Goal: Task Accomplishment & Management: Use online tool/utility

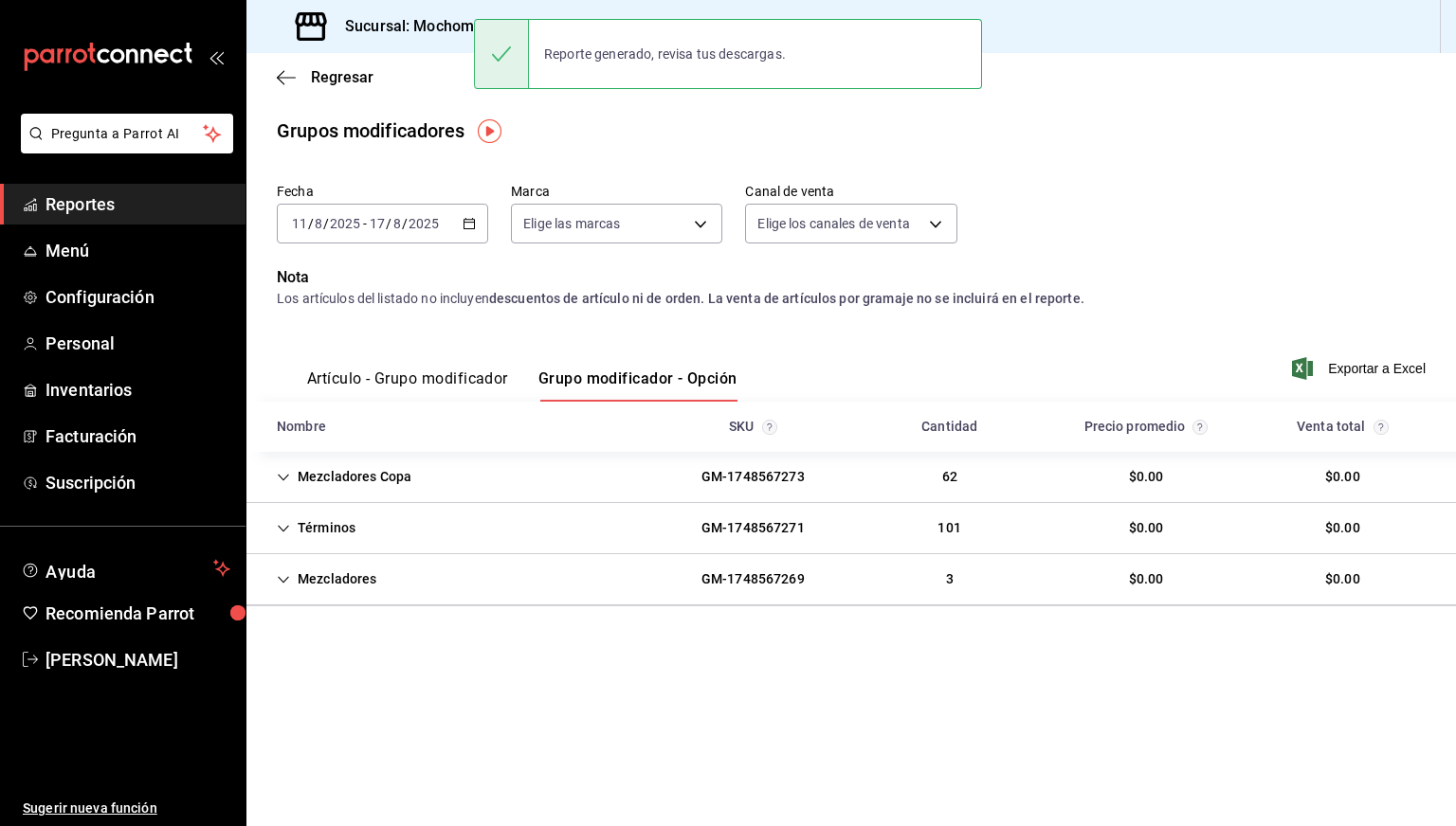
click at [405, 33] on h3 "Sucursal: Mochomos ([GEOGRAPHIC_DATA])" at bounding box center [492, 27] width 325 height 23
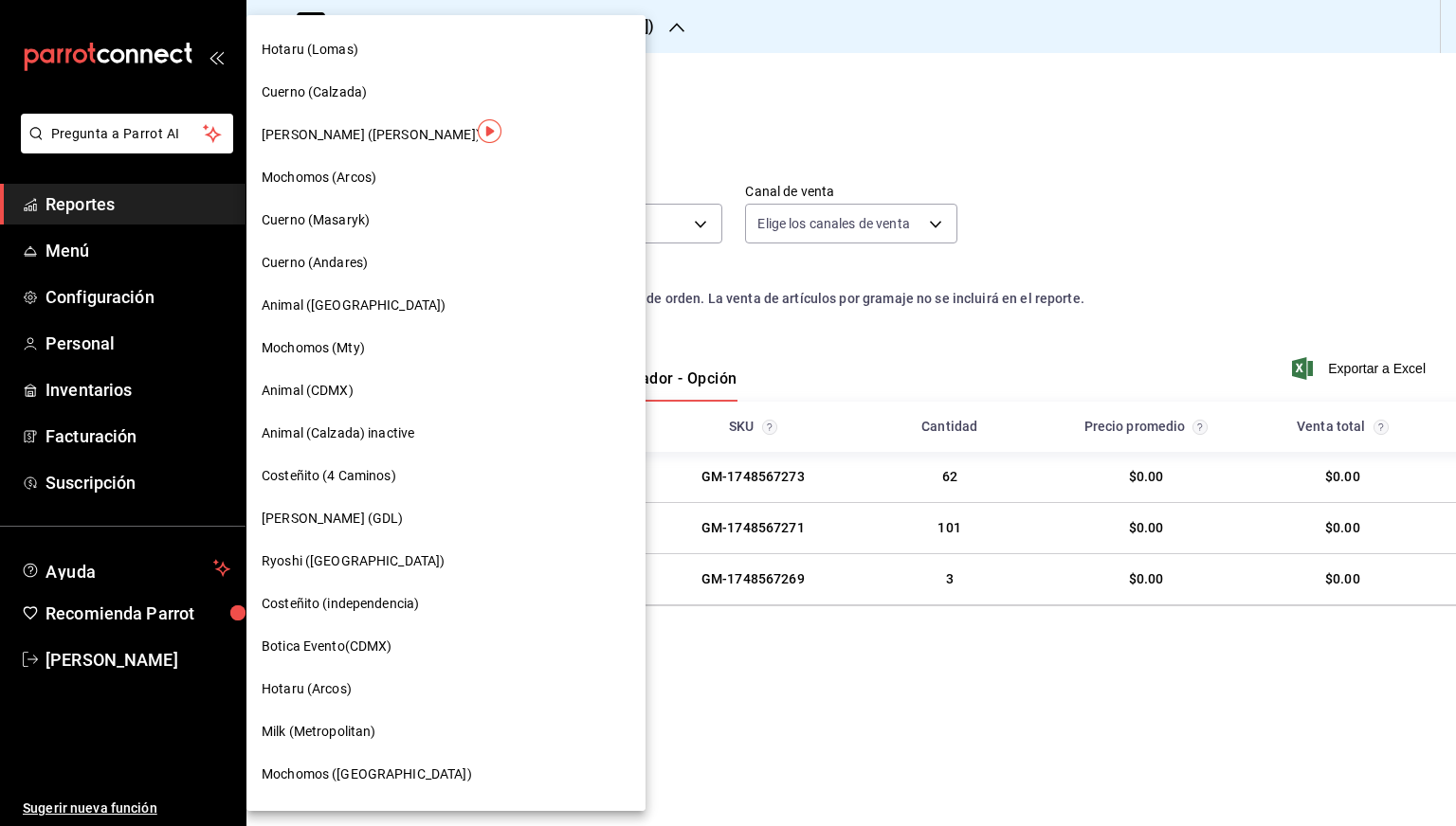
scroll to position [514, 0]
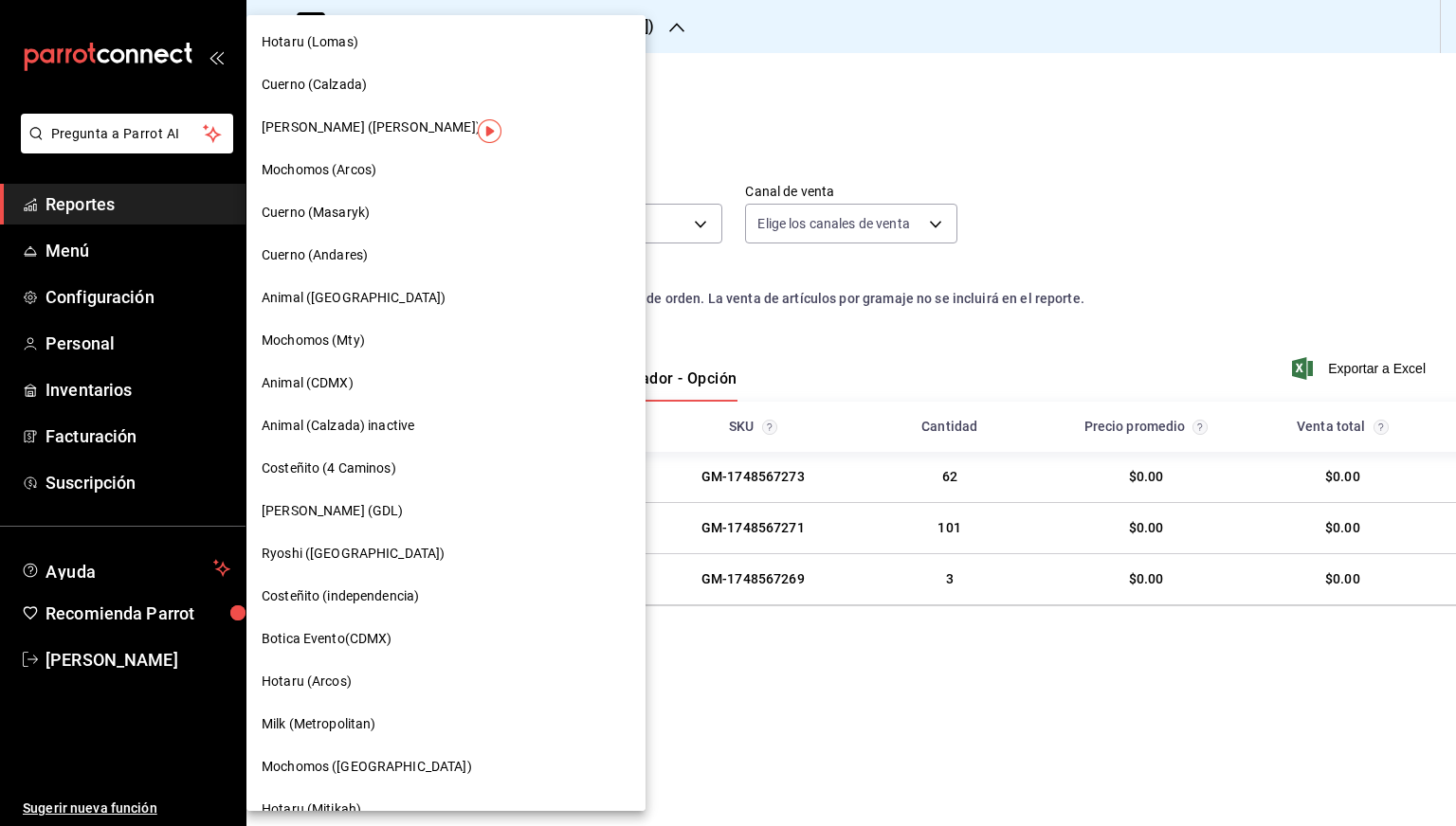
click at [363, 130] on span "[PERSON_NAME] ([PERSON_NAME])" at bounding box center [370, 127] width 219 height 20
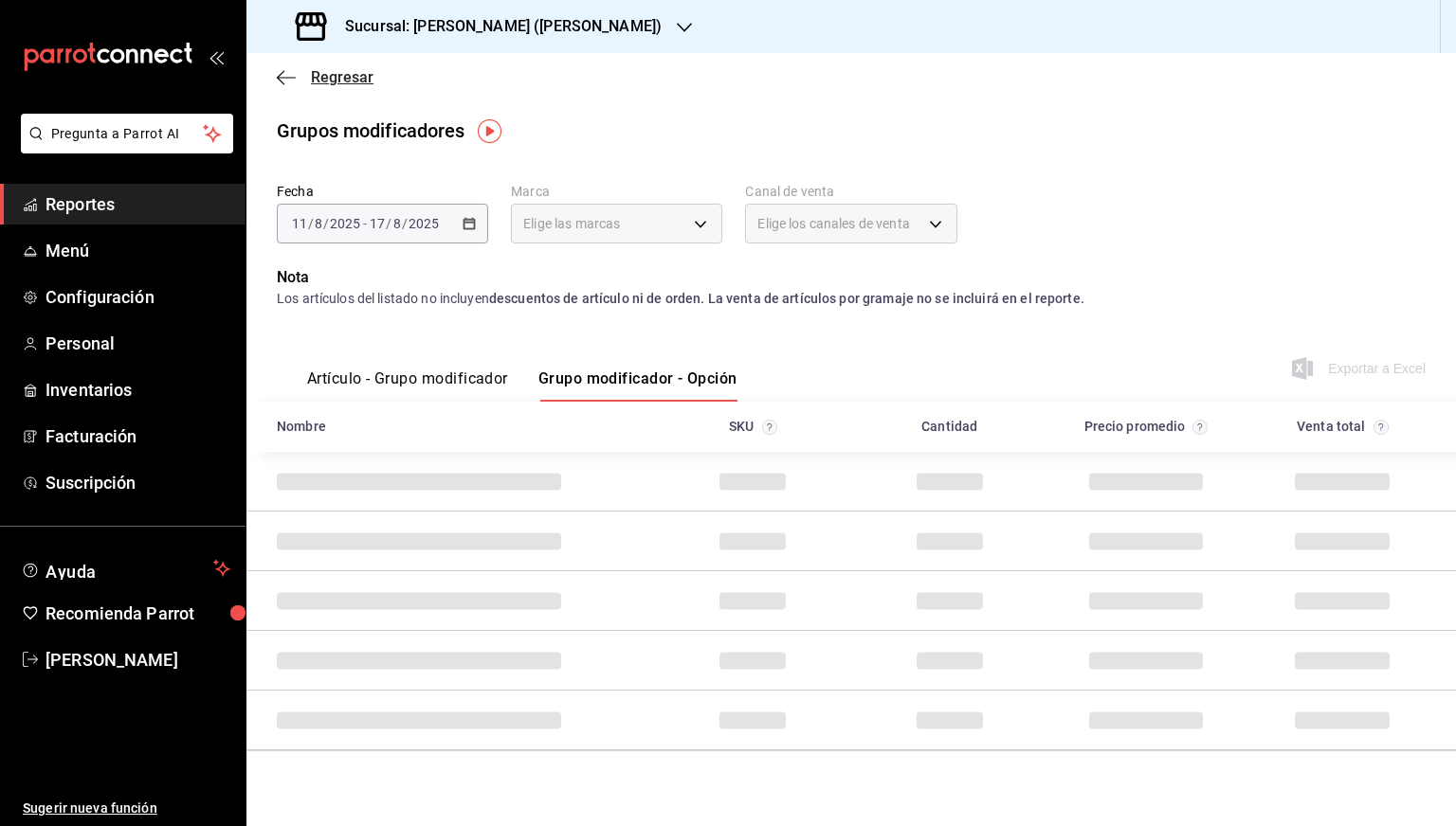
click at [315, 75] on span "Regresar" at bounding box center [342, 77] width 62 height 18
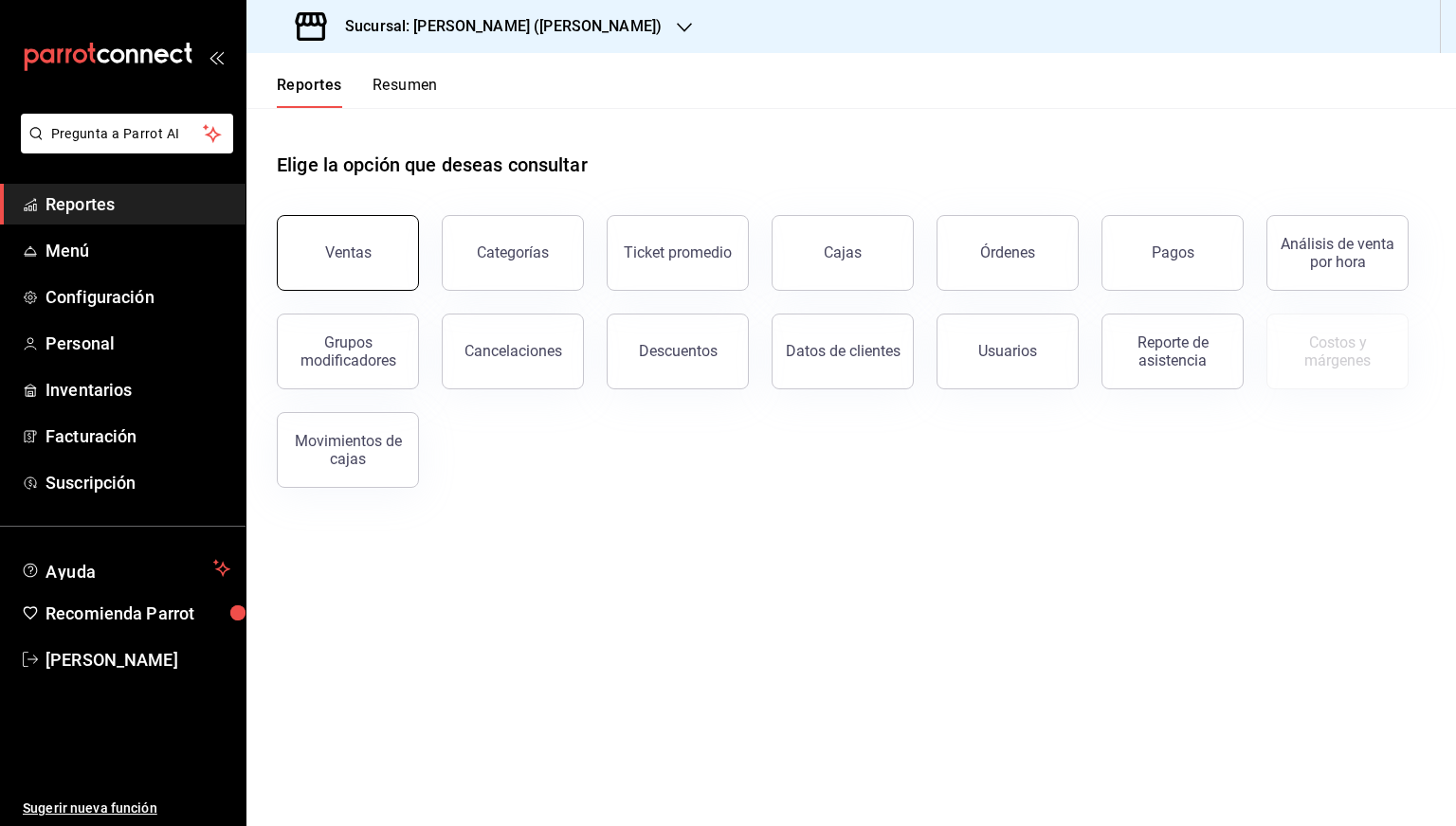
click at [345, 233] on button "Ventas" at bounding box center [347, 253] width 143 height 76
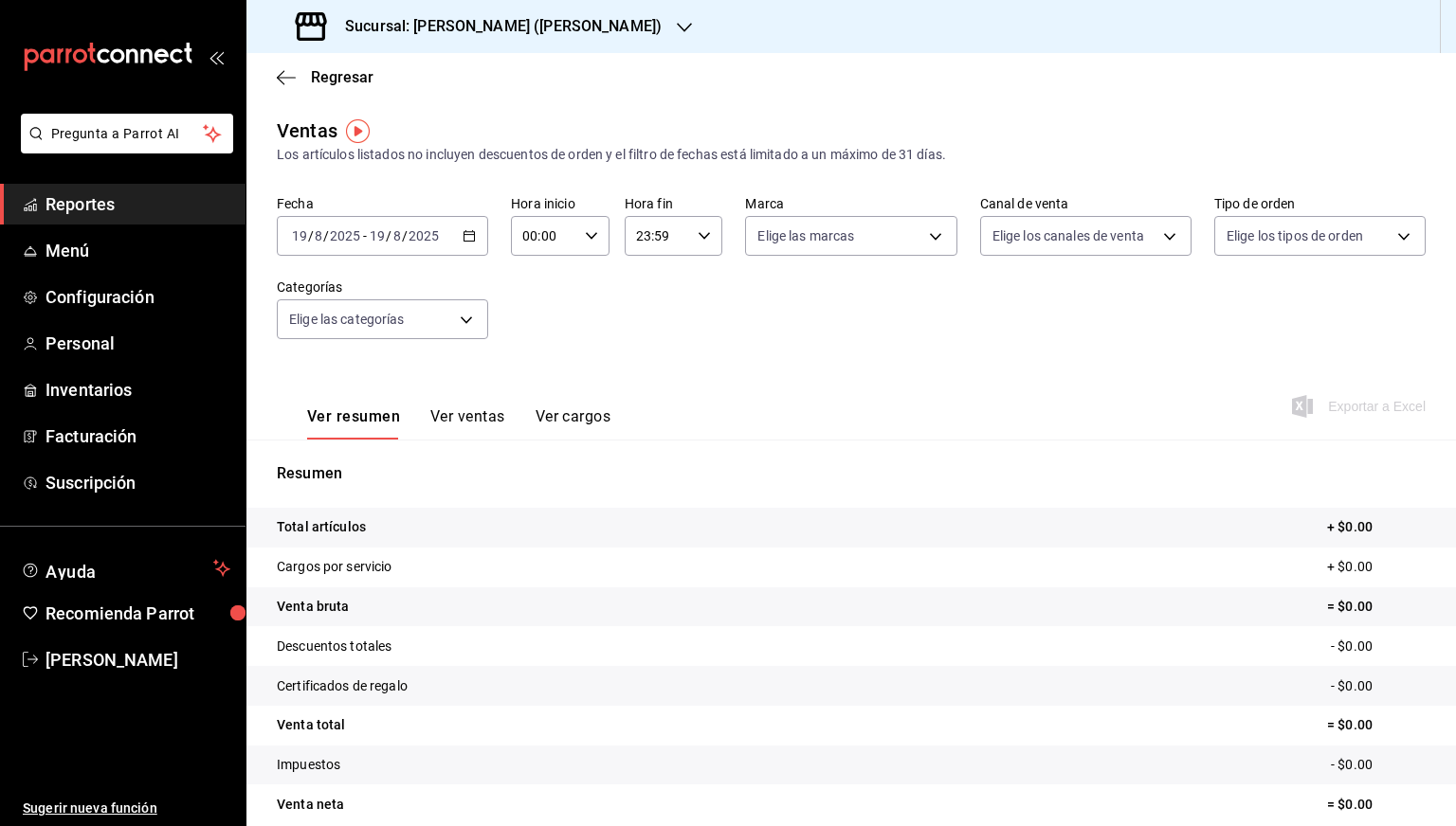
click at [467, 235] on \(Stroke\) "button" at bounding box center [469, 234] width 11 height 1
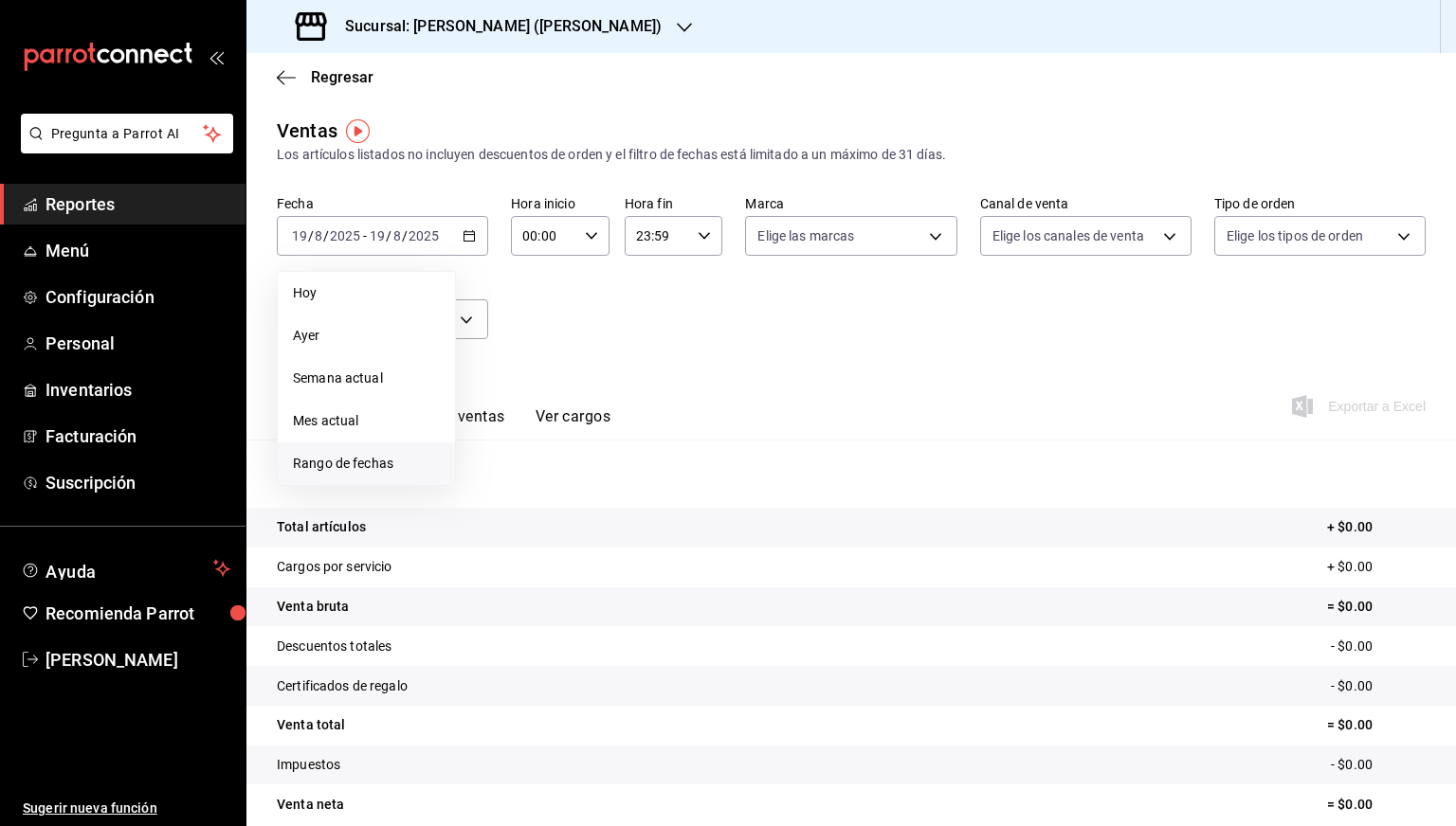
click at [364, 447] on li "Rango de fechas" at bounding box center [366, 463] width 177 height 43
click at [487, 440] on button "11" at bounding box center [495, 446] width 34 height 34
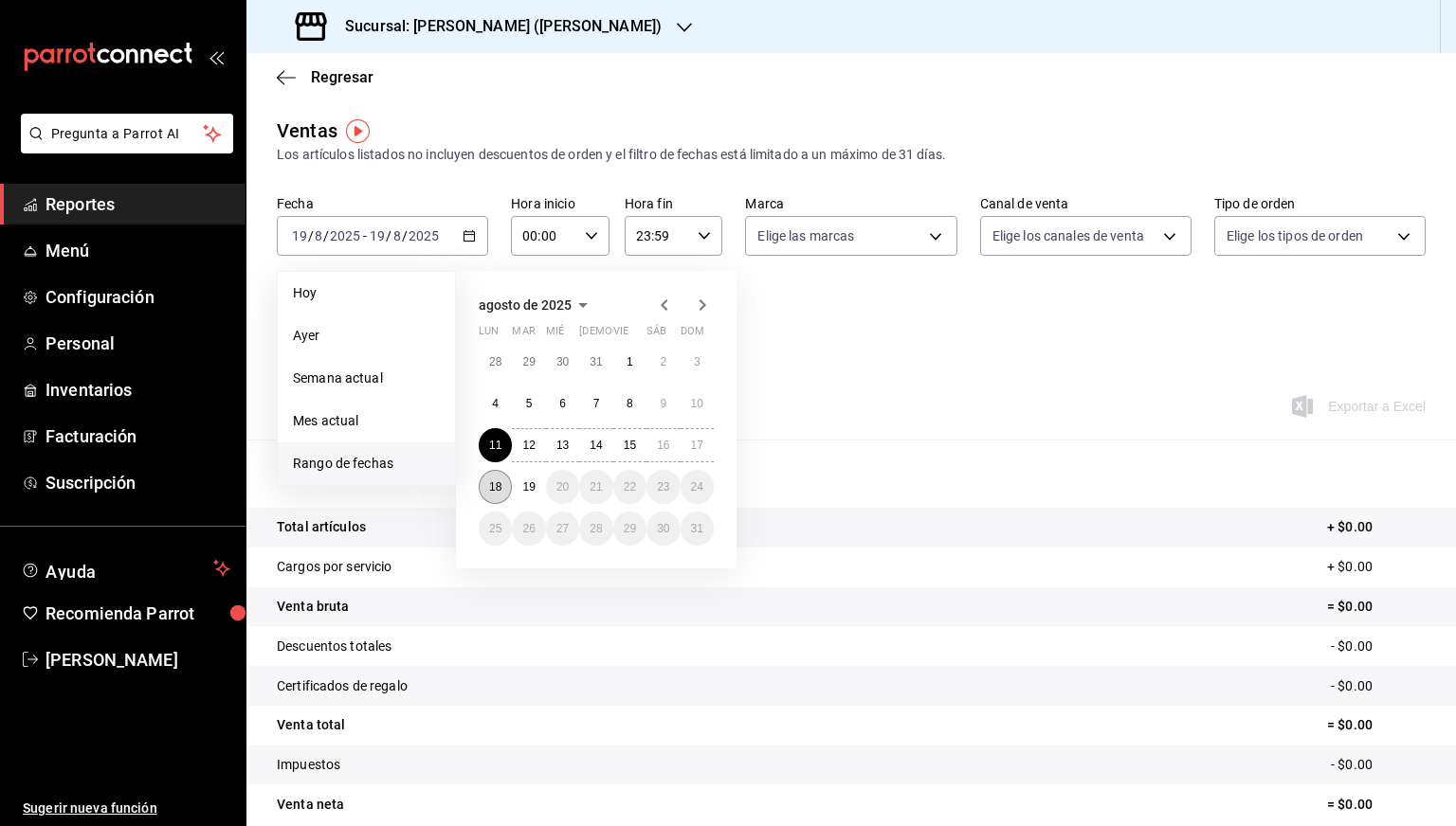
click at [490, 479] on button "18" at bounding box center [495, 487] width 34 height 34
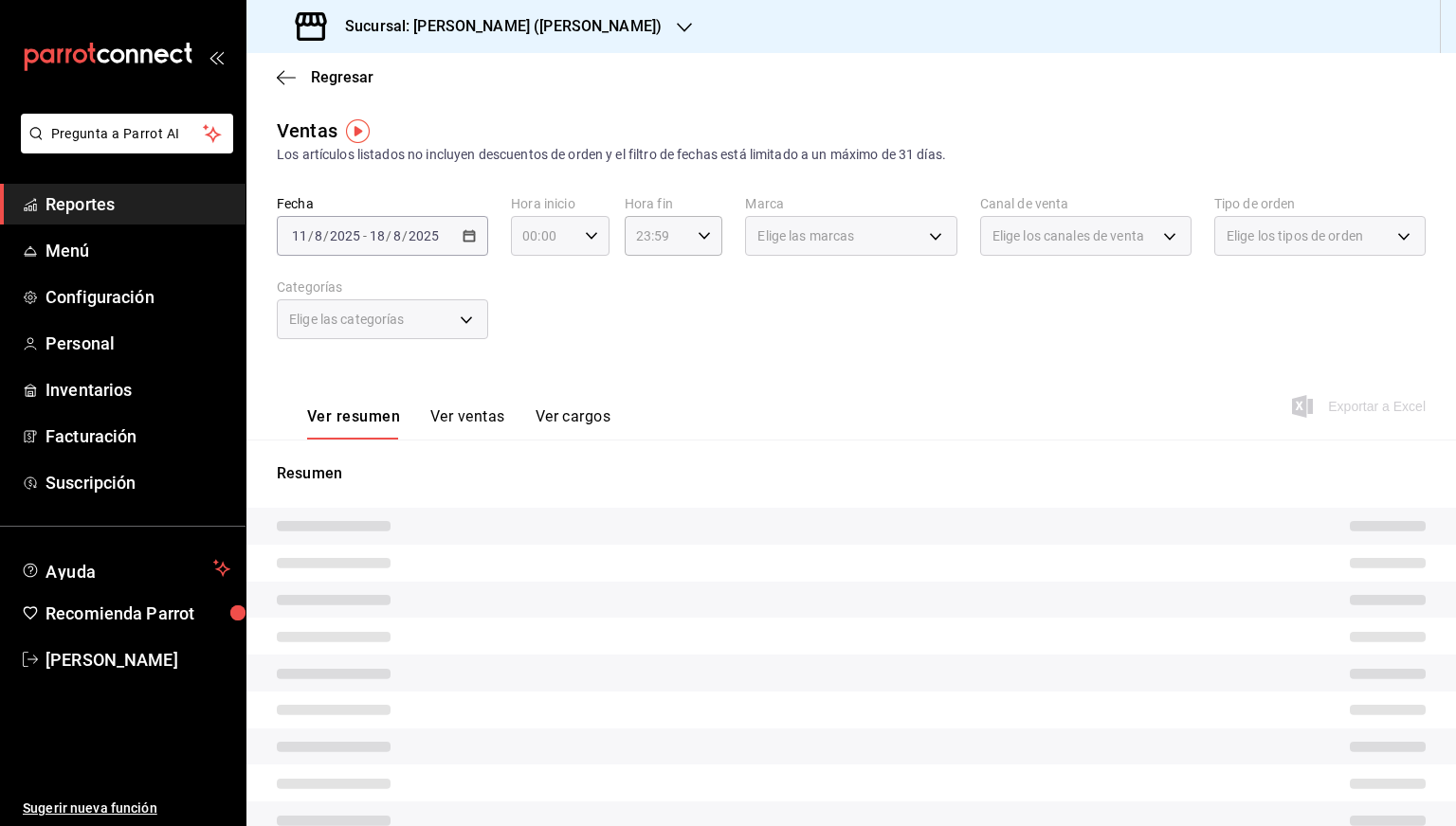
click at [590, 233] on icon "button" at bounding box center [592, 236] width 13 height 13
click at [532, 363] on span "05" at bounding box center [532, 358] width 18 height 15
type input "05:00"
click at [706, 233] on div at bounding box center [728, 413] width 1456 height 826
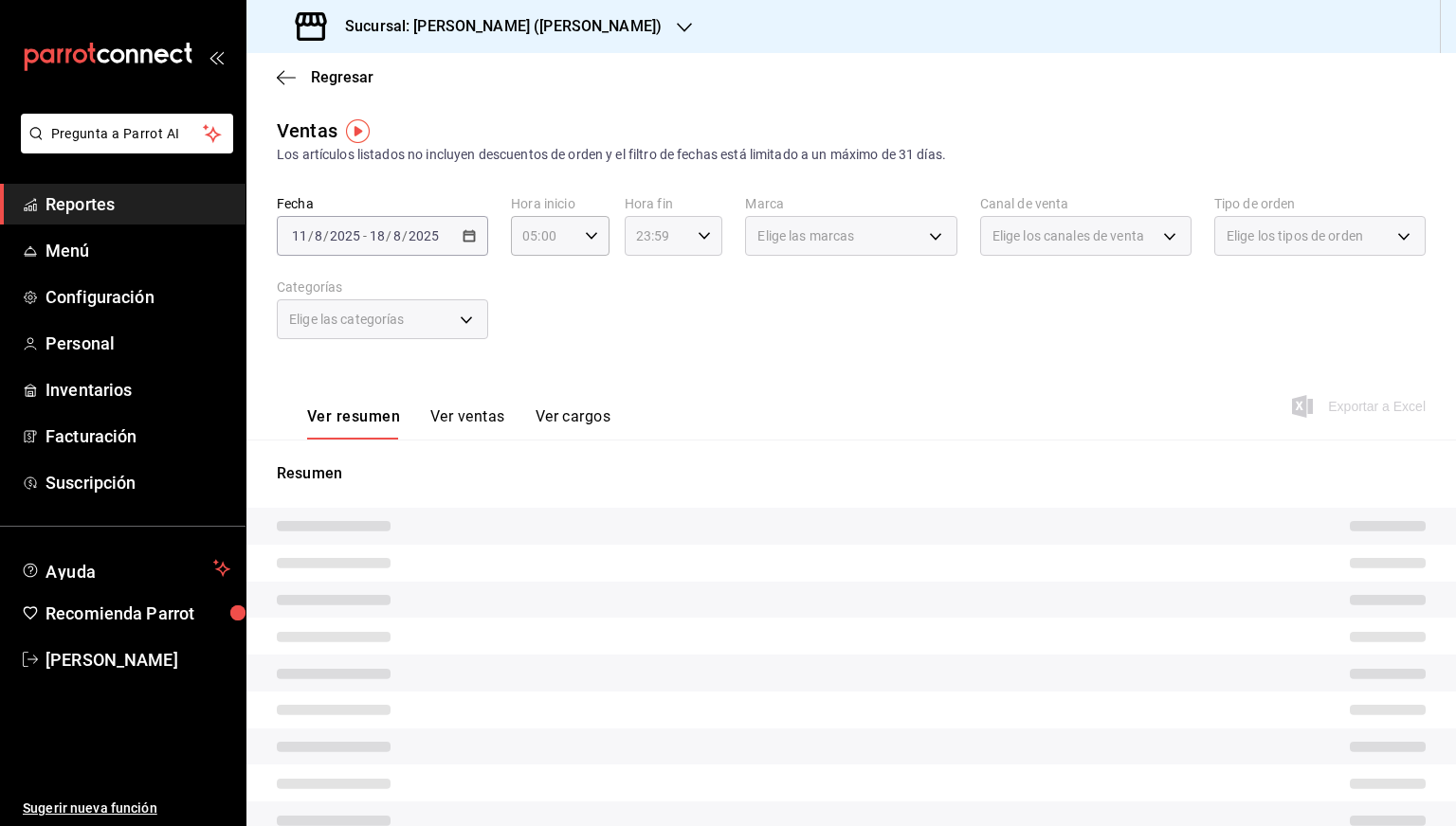
click at [701, 236] on \(Stroke\) "button" at bounding box center [705, 235] width 11 height 7
click at [642, 335] on span "05" at bounding box center [643, 328] width 18 height 15
click at [698, 289] on span "00" at bounding box center [692, 284] width 18 height 15
type input "05:00"
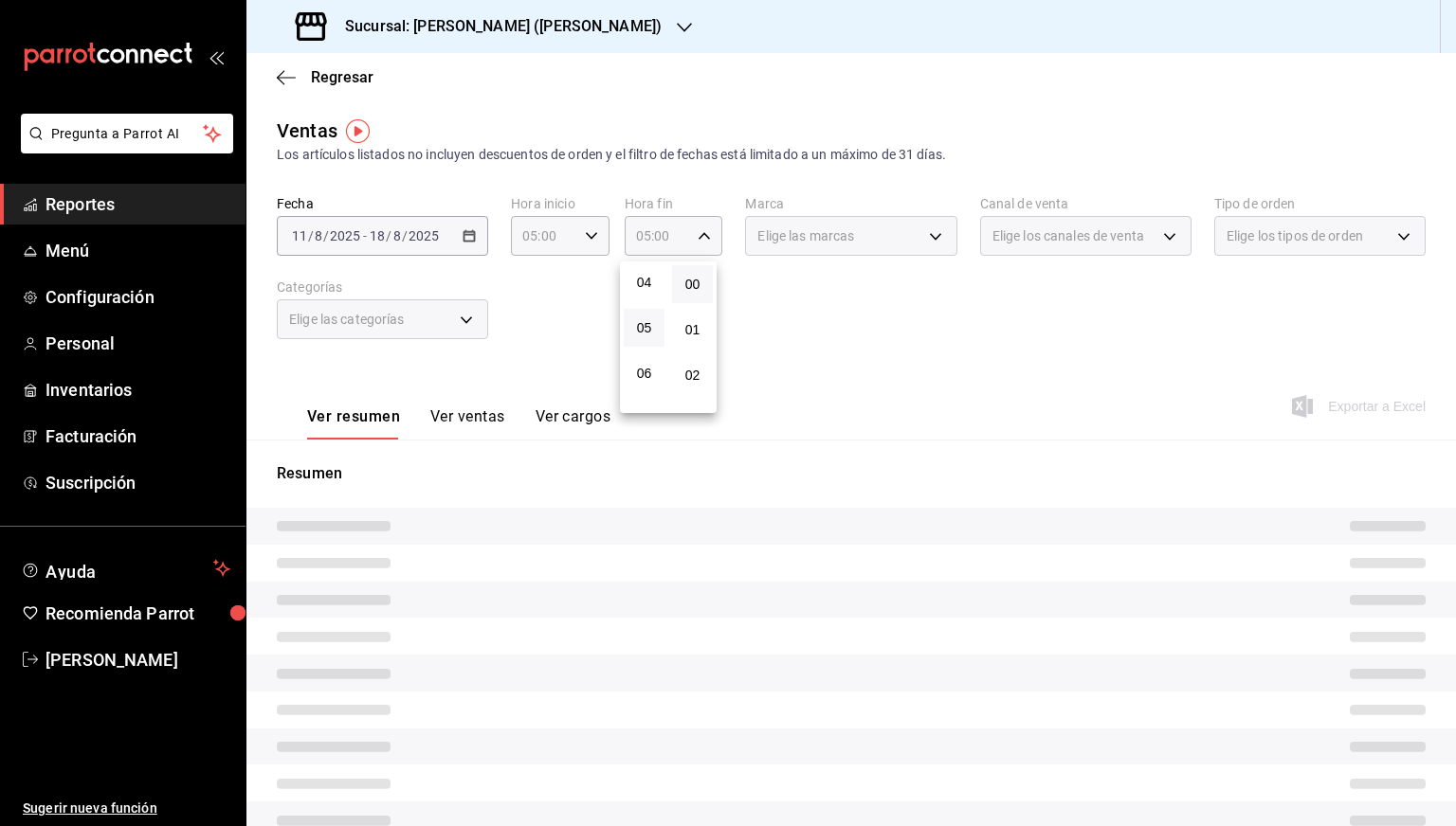
click at [785, 287] on div at bounding box center [728, 413] width 1456 height 826
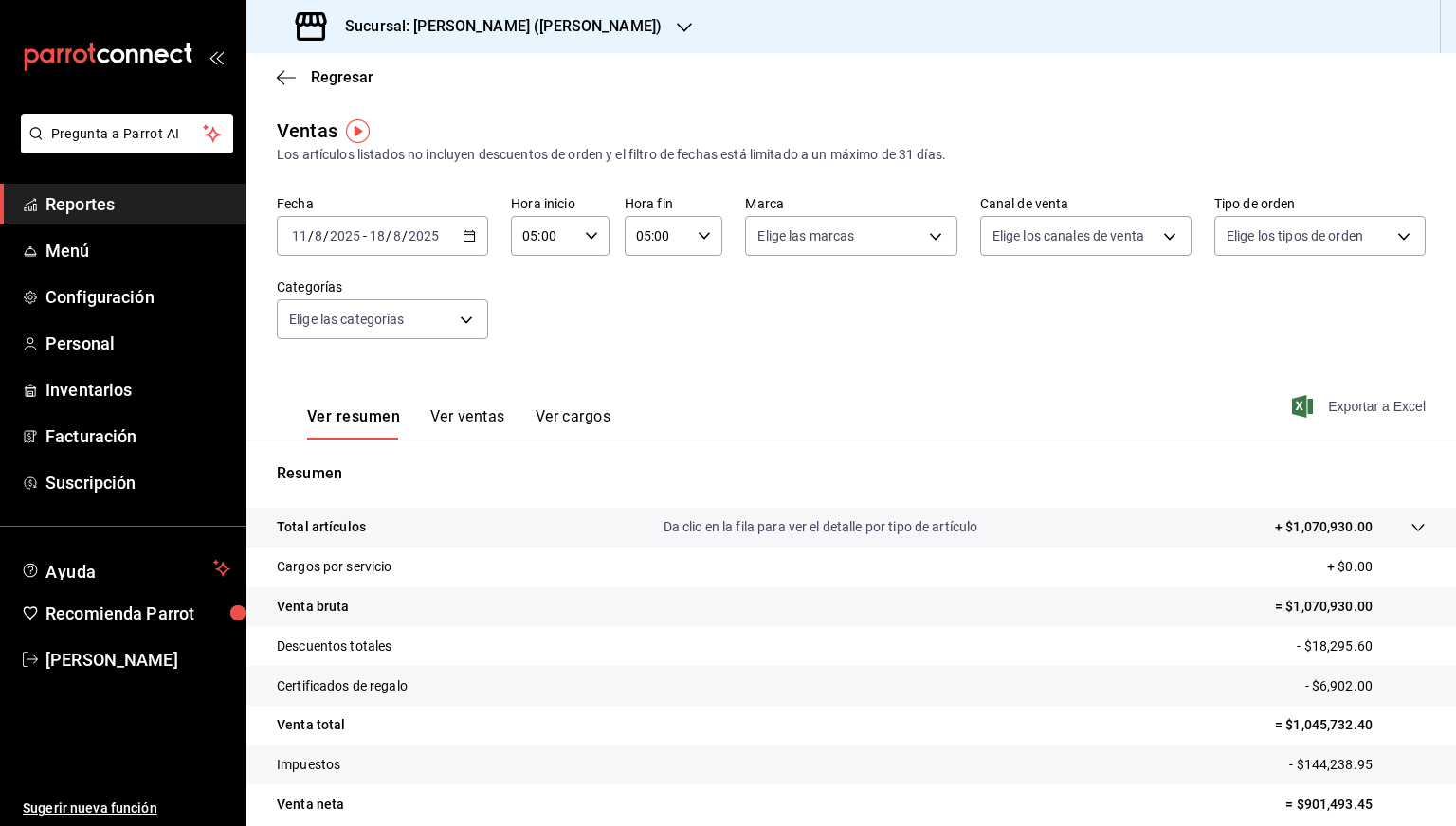
click at [1371, 401] on span "Exportar a Excel" at bounding box center [1361, 407] width 130 height 23
